Goal: Check status: Check status

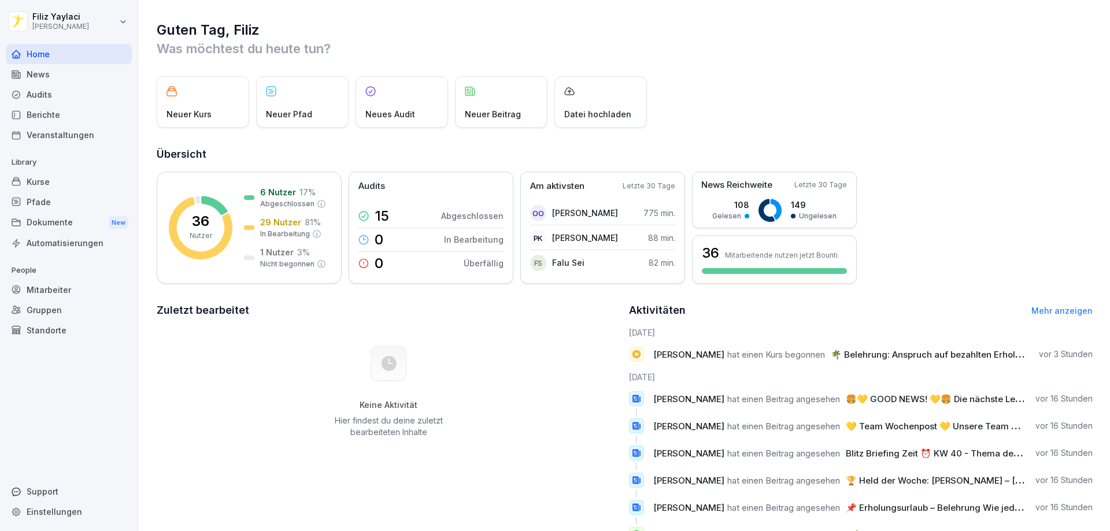
click at [54, 287] on div "Mitarbeiter" at bounding box center [69, 290] width 126 height 20
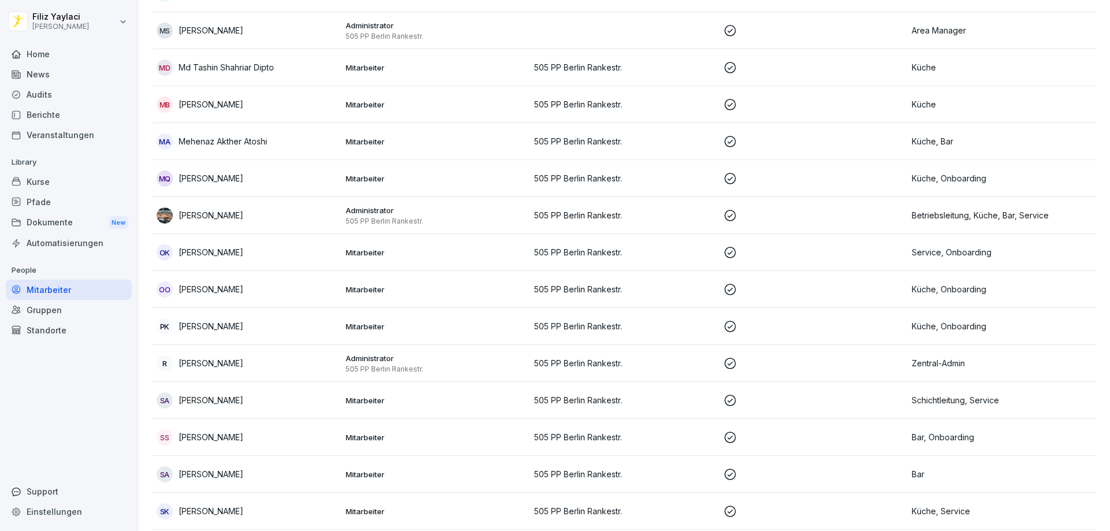
scroll to position [867, 0]
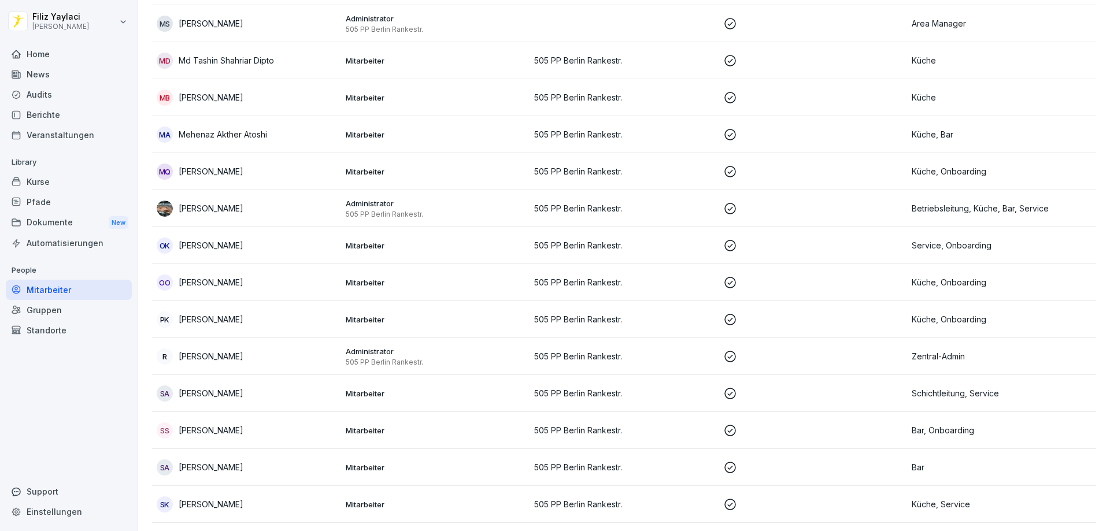
click at [372, 286] on p "Mitarbeiter" at bounding box center [436, 283] width 180 height 10
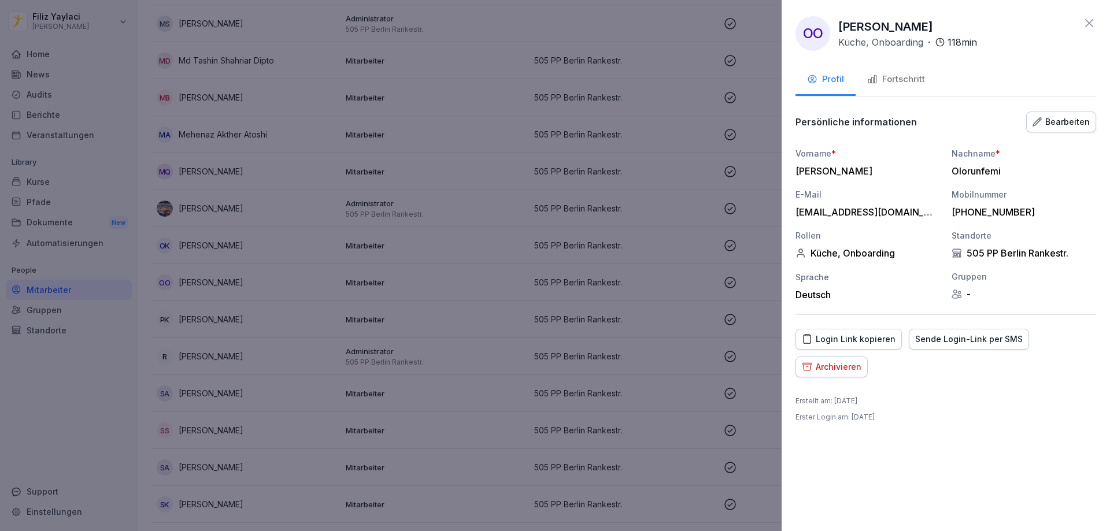
click at [891, 82] on div "Fortschritt" at bounding box center [896, 79] width 58 height 13
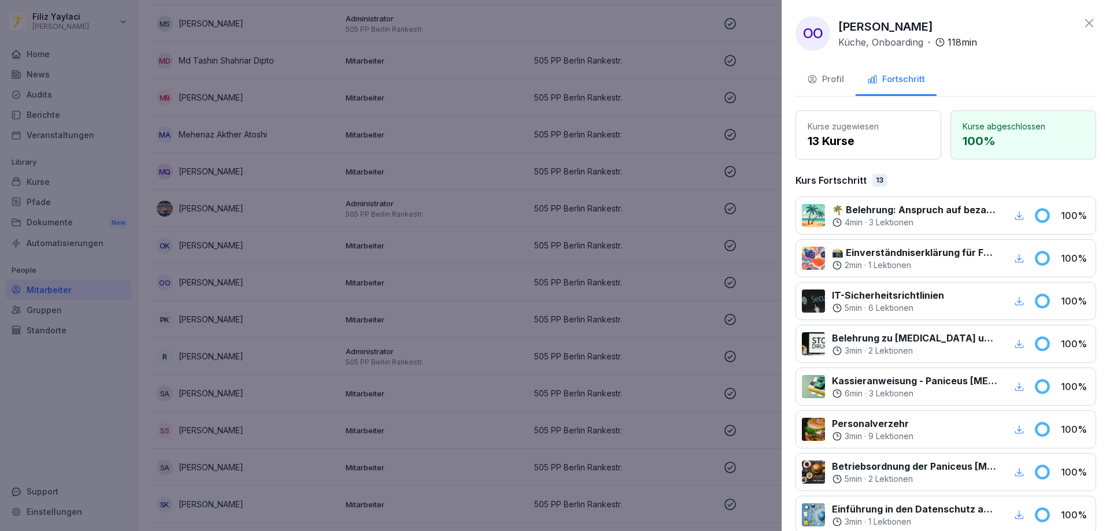
click at [411, 297] on div at bounding box center [555, 265] width 1110 height 531
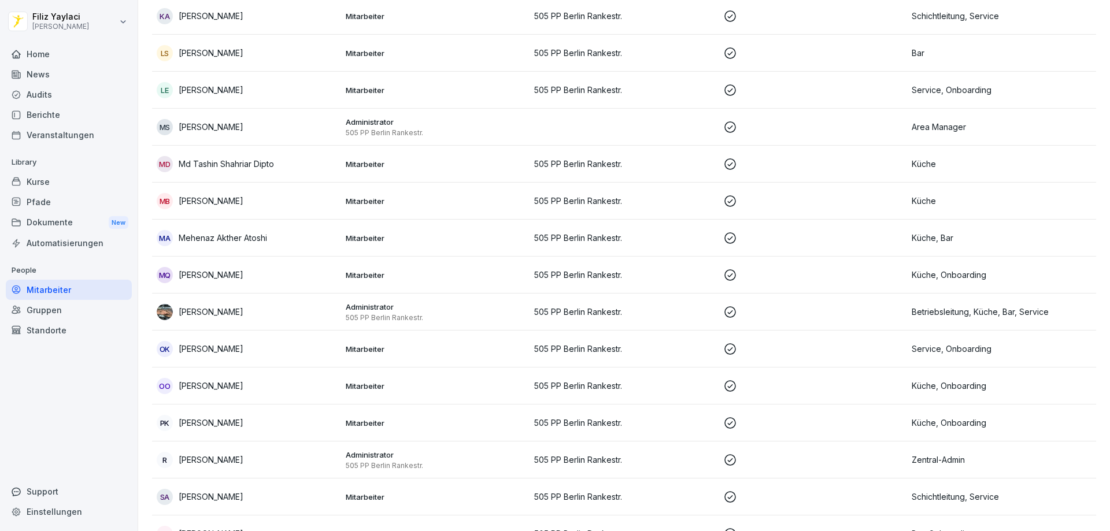
scroll to position [778, 0]
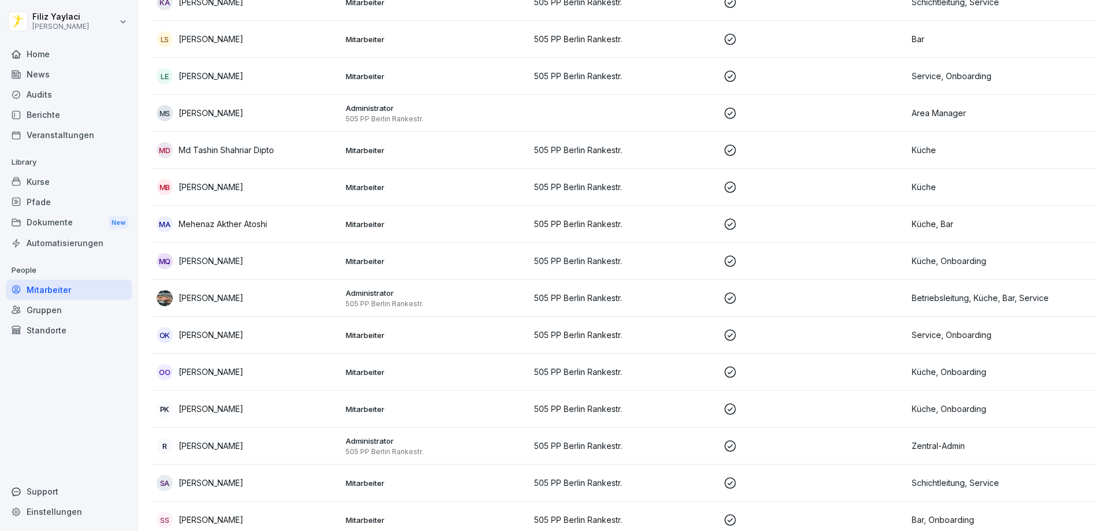
click at [231, 329] on p "[PERSON_NAME]" at bounding box center [211, 335] width 65 height 12
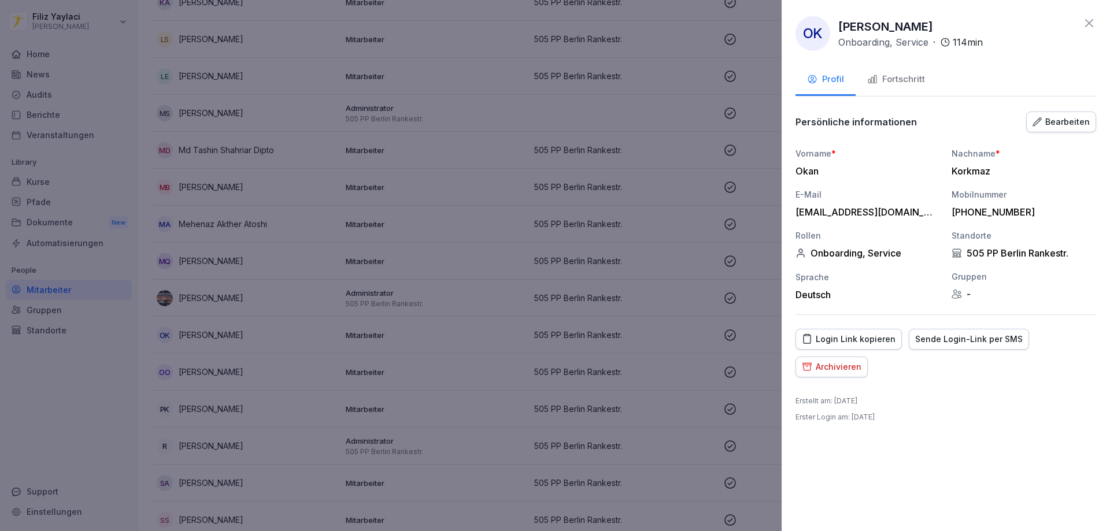
click at [902, 82] on div "Fortschritt" at bounding box center [896, 79] width 58 height 13
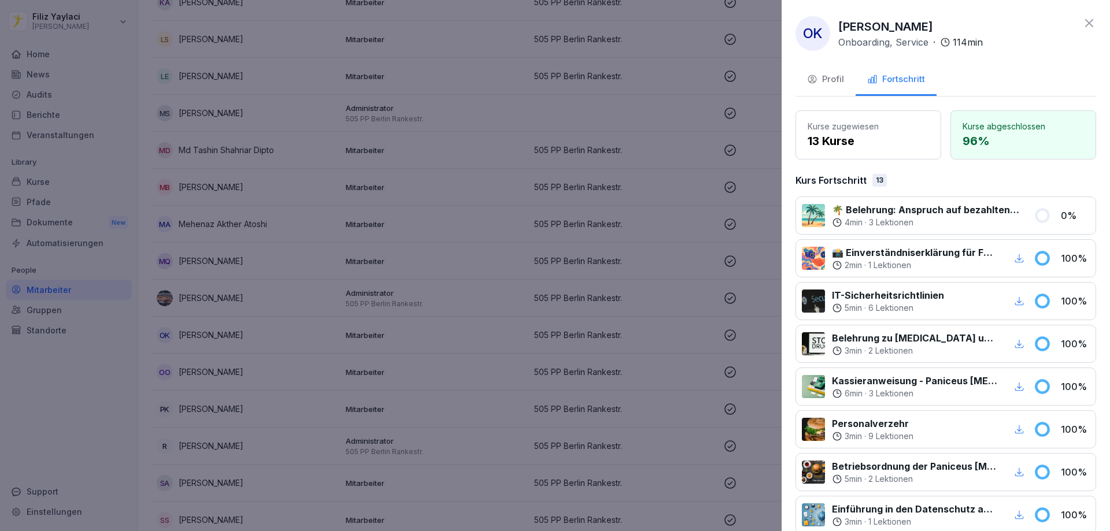
click at [651, 236] on div at bounding box center [555, 265] width 1110 height 531
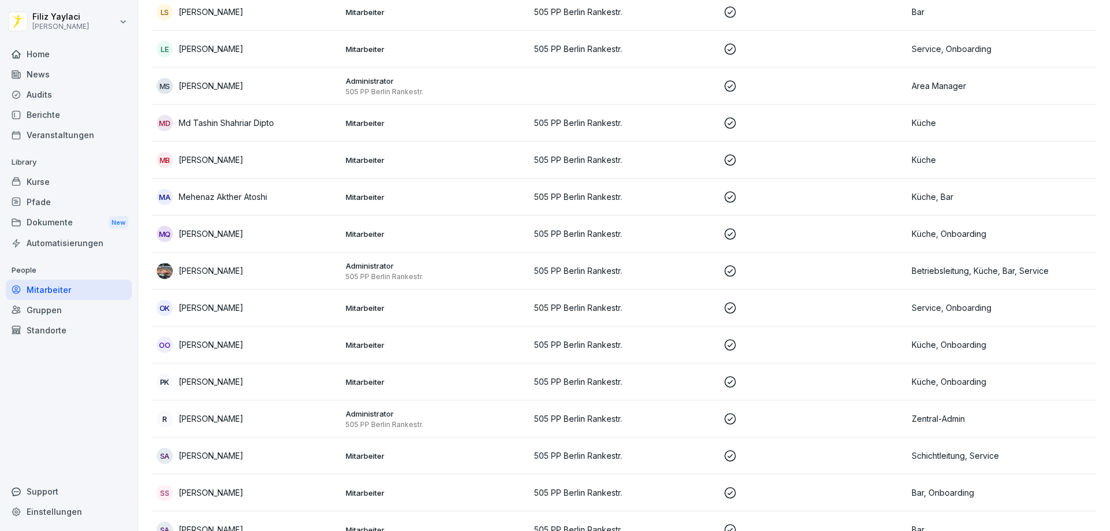
scroll to position [810, 0]
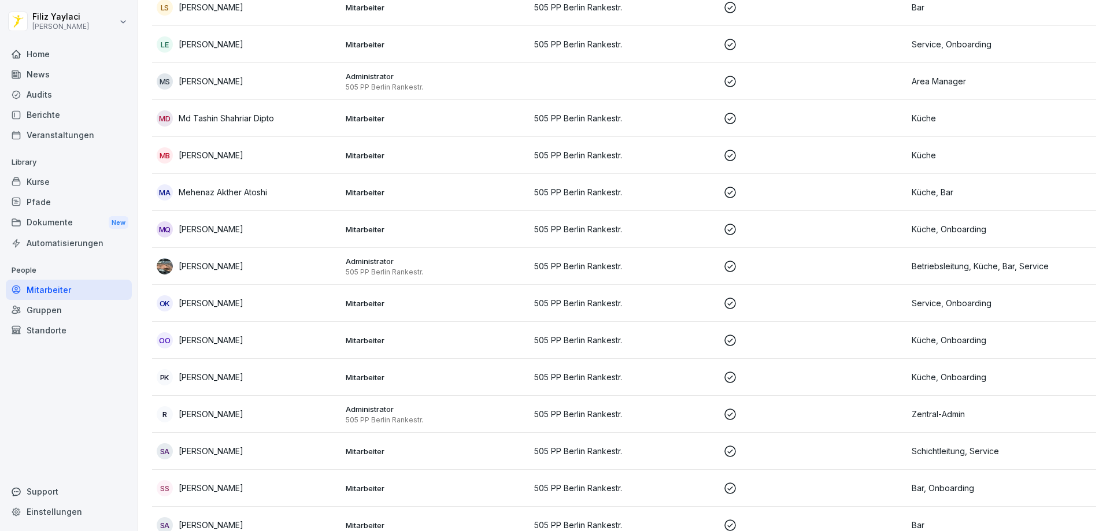
click at [254, 303] on div "OK [PERSON_NAME]" at bounding box center [247, 303] width 180 height 16
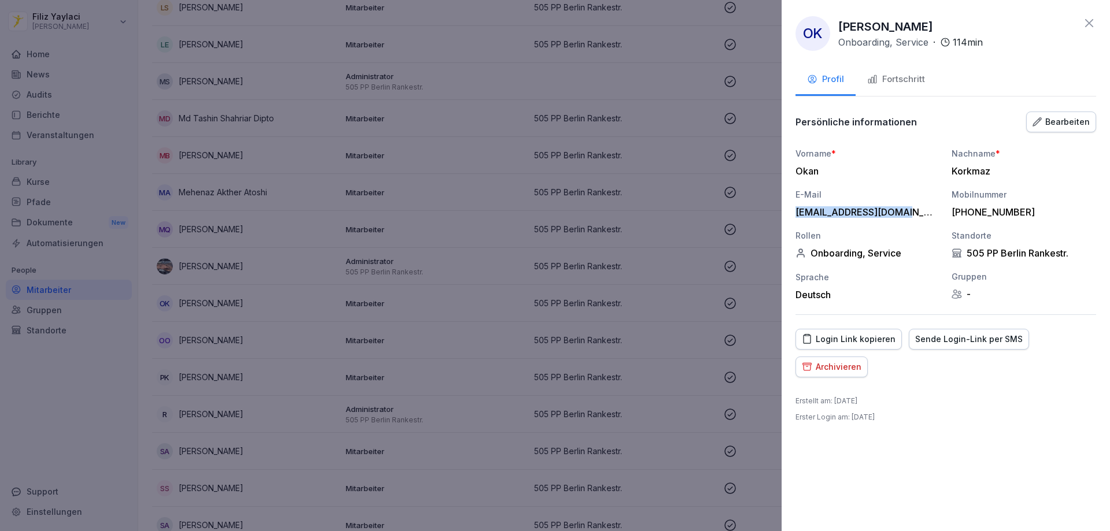
drag, startPoint x: 903, startPoint y: 212, endPoint x: 796, endPoint y: 208, distance: 107.1
click at [796, 208] on div "[EMAIL_ADDRESS][DOMAIN_NAME]" at bounding box center [865, 212] width 139 height 12
copy div "[EMAIL_ADDRESS][DOMAIN_NAME]"
click at [763, 201] on div at bounding box center [555, 265] width 1110 height 531
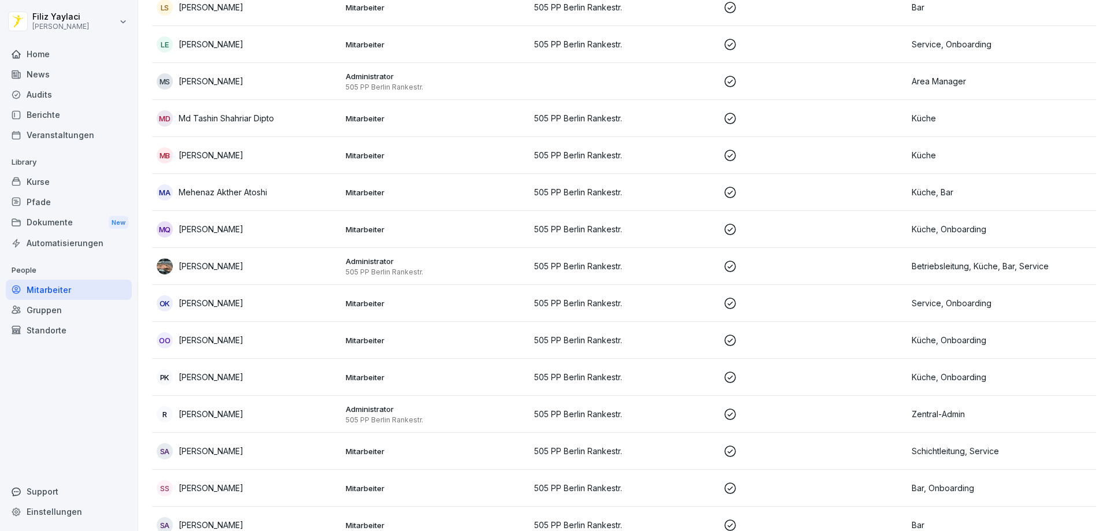
click at [272, 304] on div "OK [PERSON_NAME]" at bounding box center [247, 303] width 180 height 16
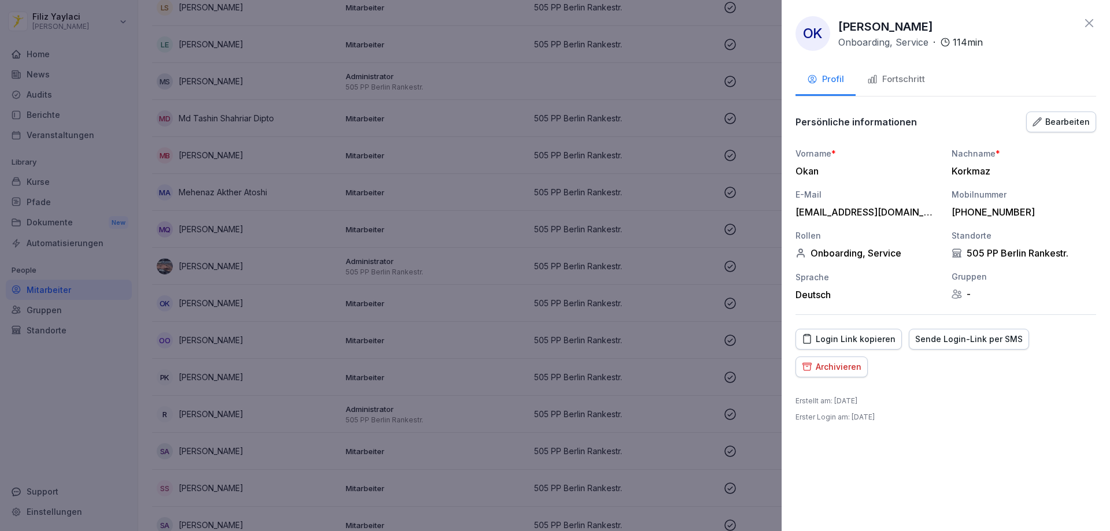
click at [910, 81] on div "Fortschritt" at bounding box center [896, 79] width 58 height 13
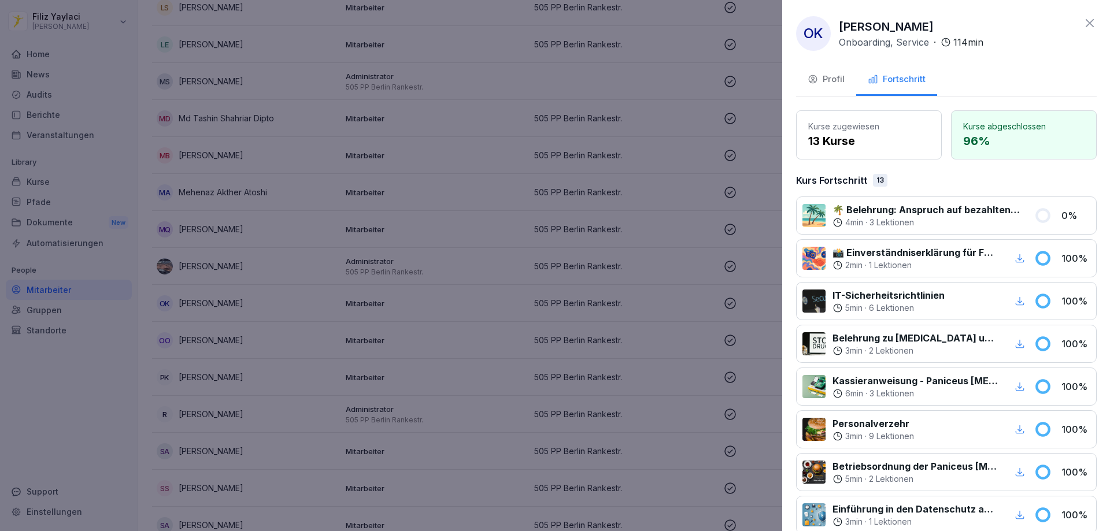
click at [685, 208] on div at bounding box center [555, 265] width 1110 height 531
